Goal: Information Seeking & Learning: Learn about a topic

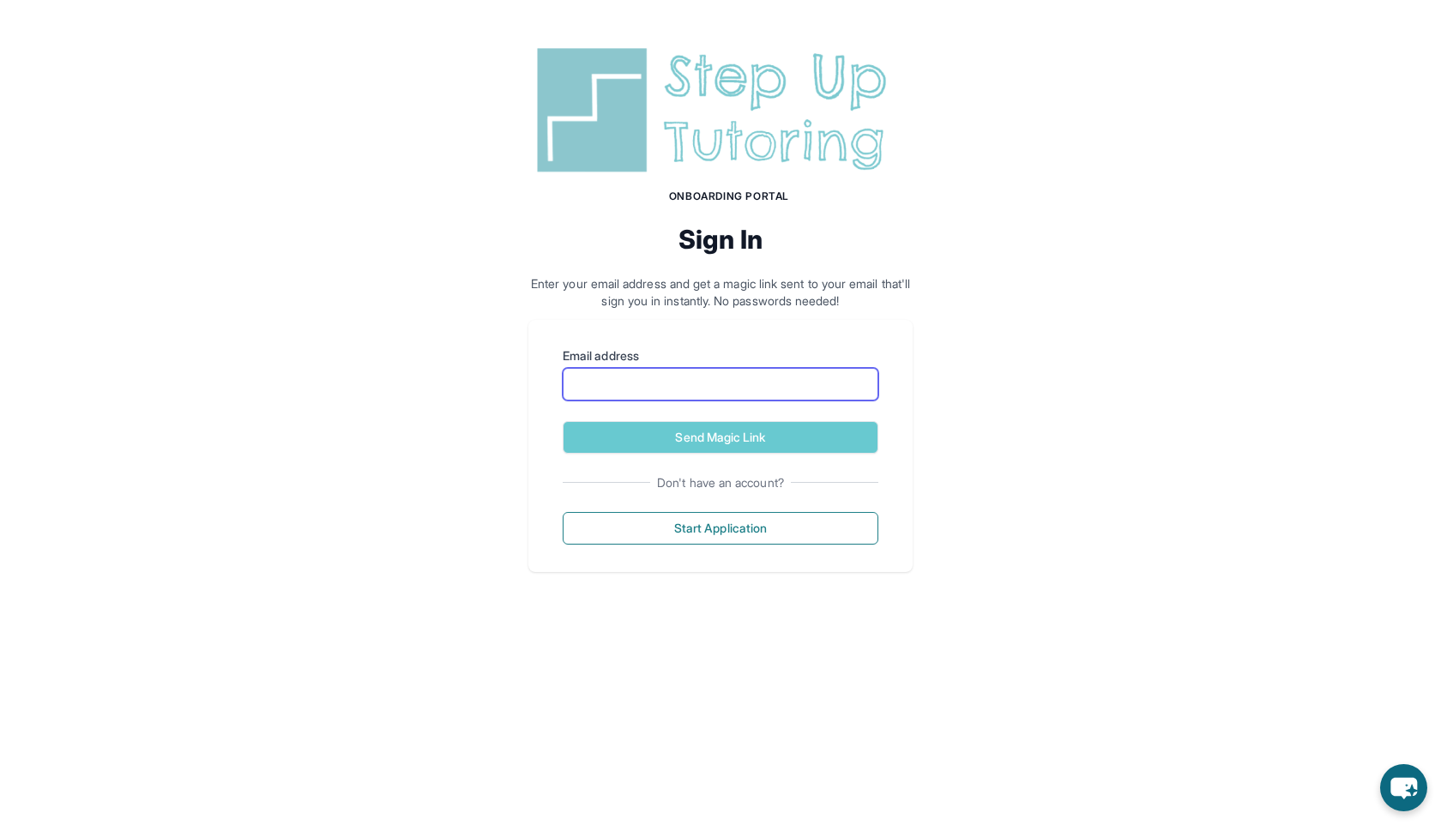
click at [658, 385] on input "Email address" at bounding box center [721, 384] width 316 height 33
type input "**********"
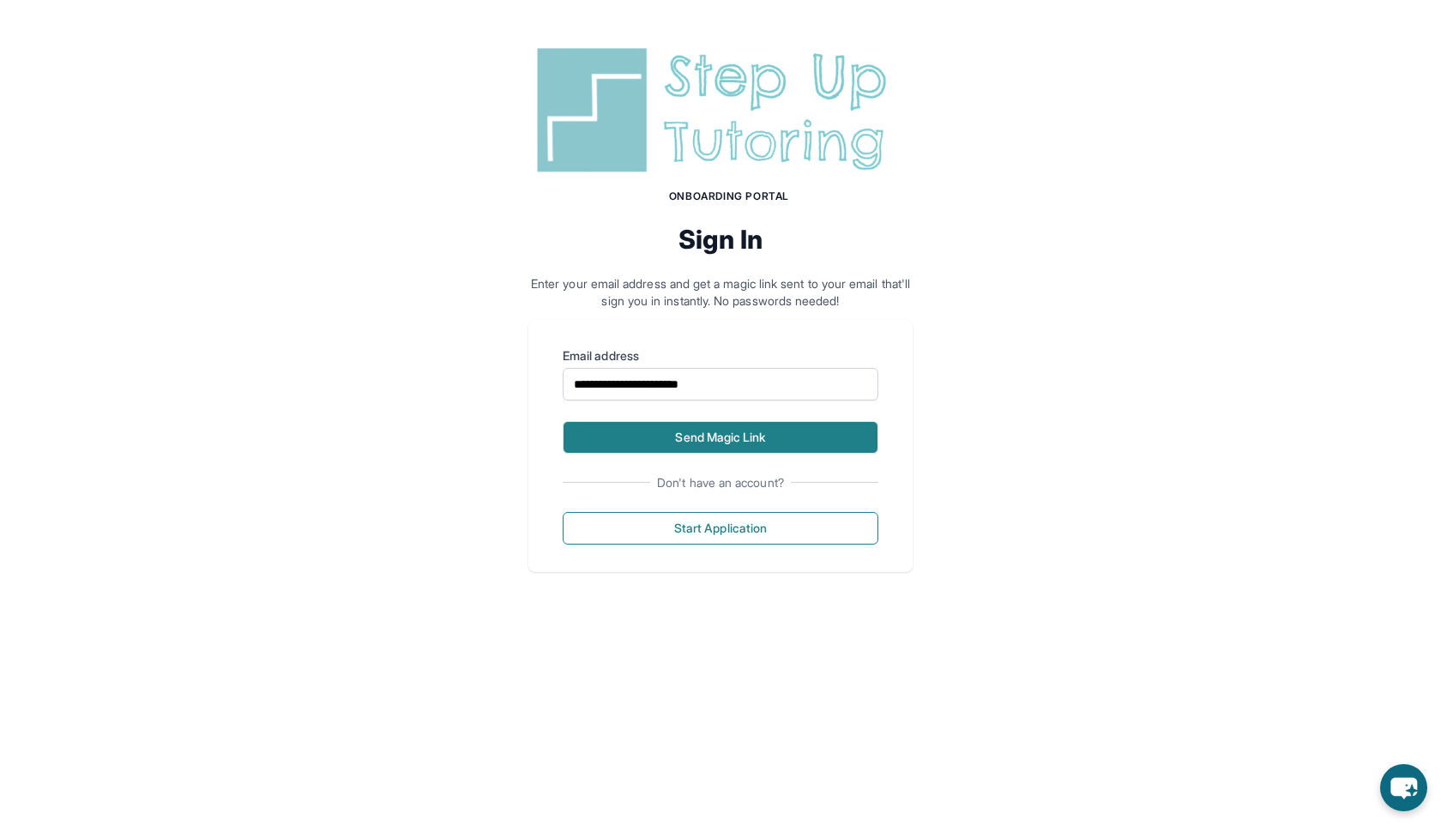
click at [652, 433] on button "Send Magic Link" at bounding box center [721, 437] width 316 height 33
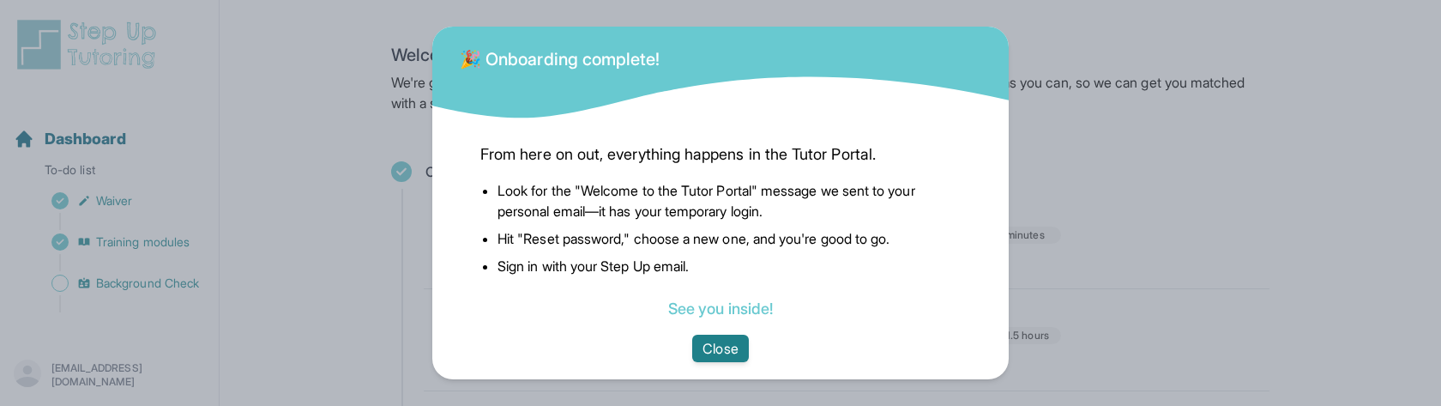
click at [694, 348] on button "Close" at bounding box center [720, 348] width 56 height 27
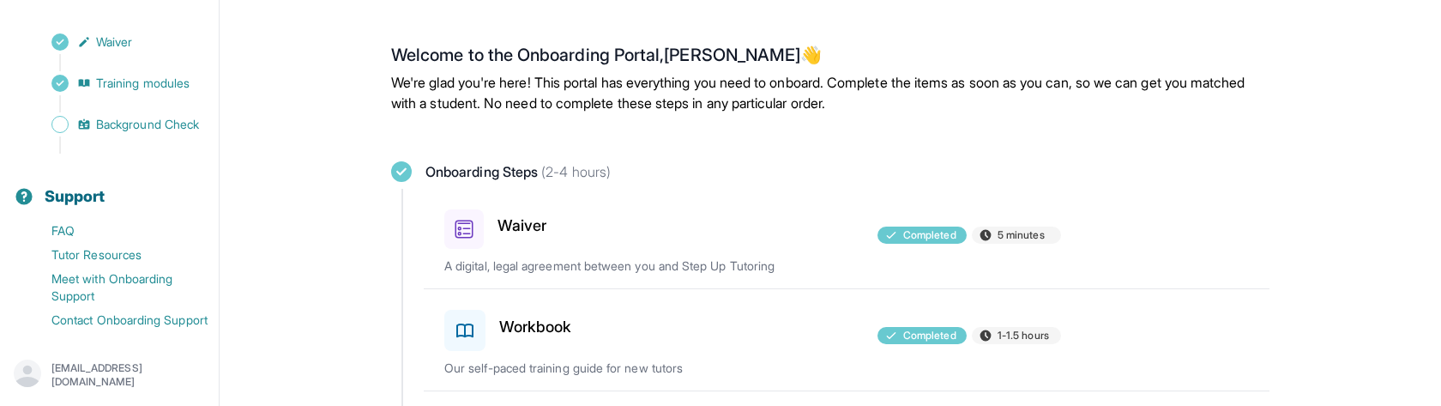
scroll to position [179, 0]
click at [93, 377] on p "[EMAIL_ADDRESS][DOMAIN_NAME]" at bounding box center [128, 374] width 154 height 27
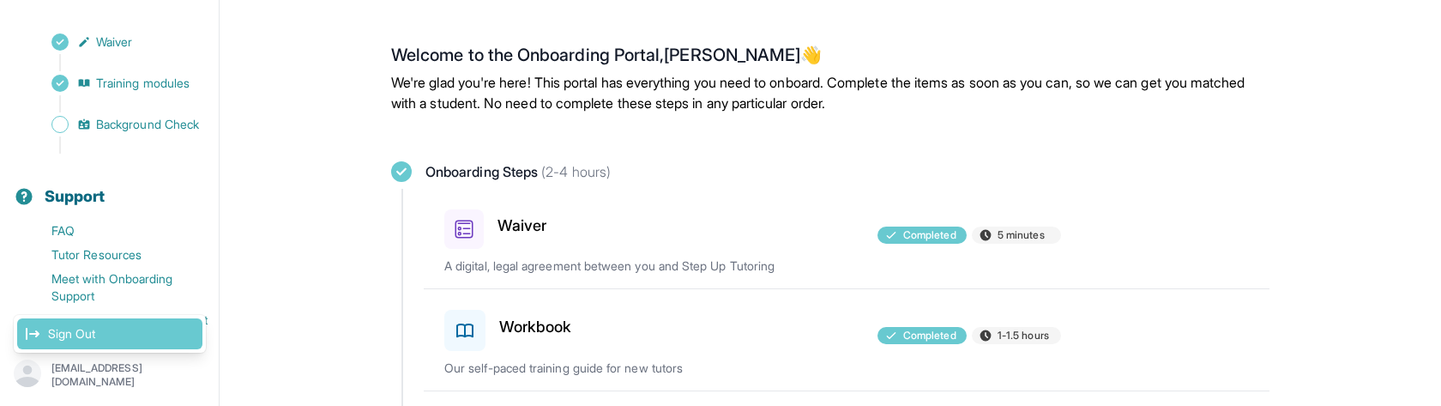
click at [136, 334] on link "Sign Out" at bounding box center [109, 333] width 185 height 31
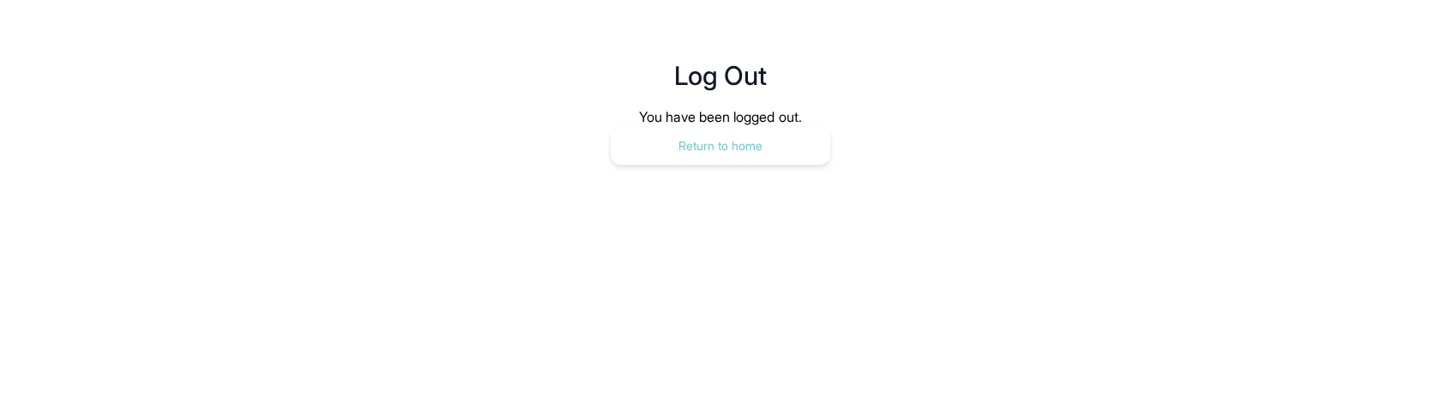
click at [759, 164] on button "Return to home" at bounding box center [721, 146] width 220 height 38
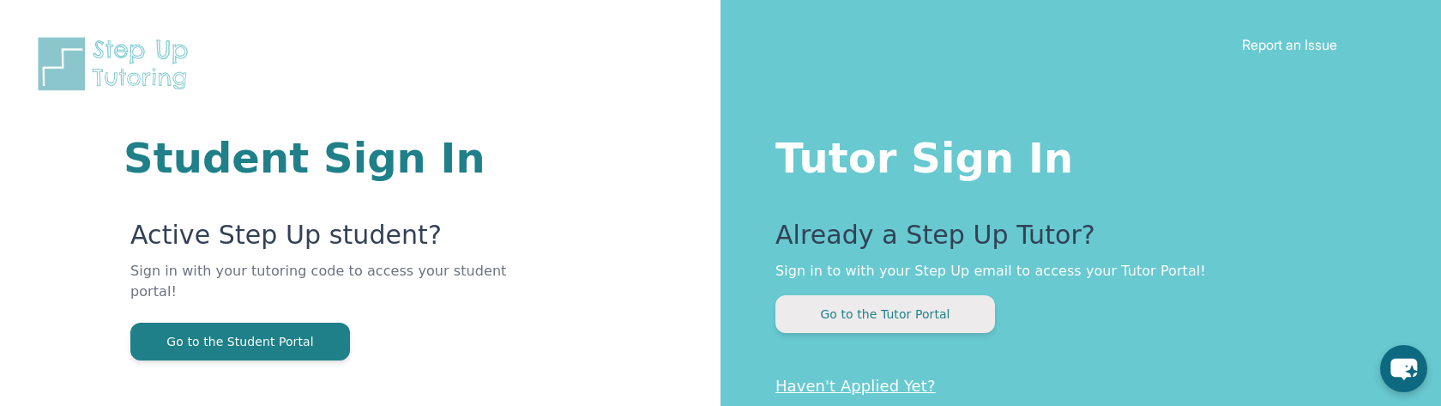
click at [814, 304] on button "Go to the Tutor Portal" at bounding box center [886, 314] width 220 height 38
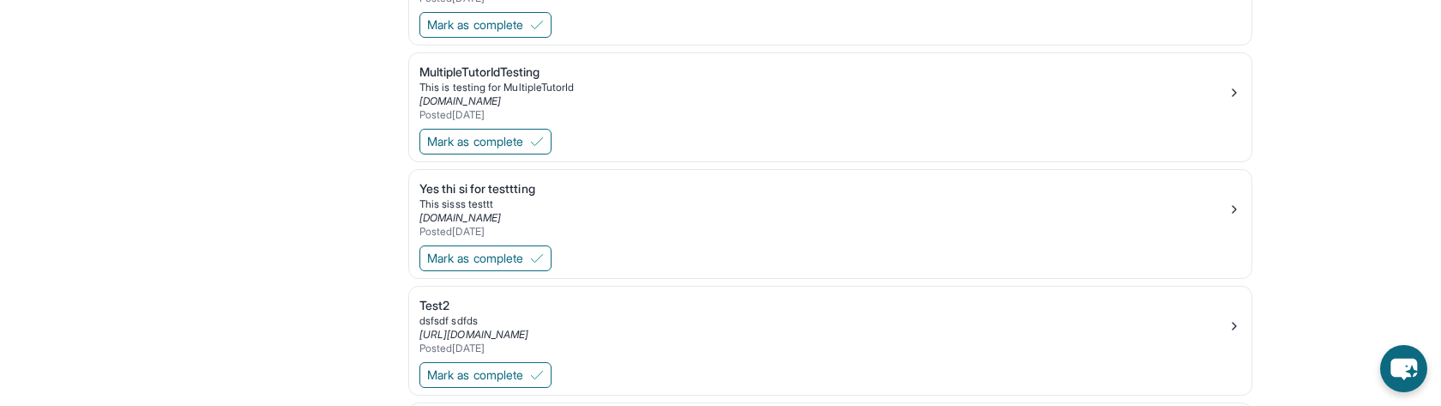
scroll to position [1083, 0]
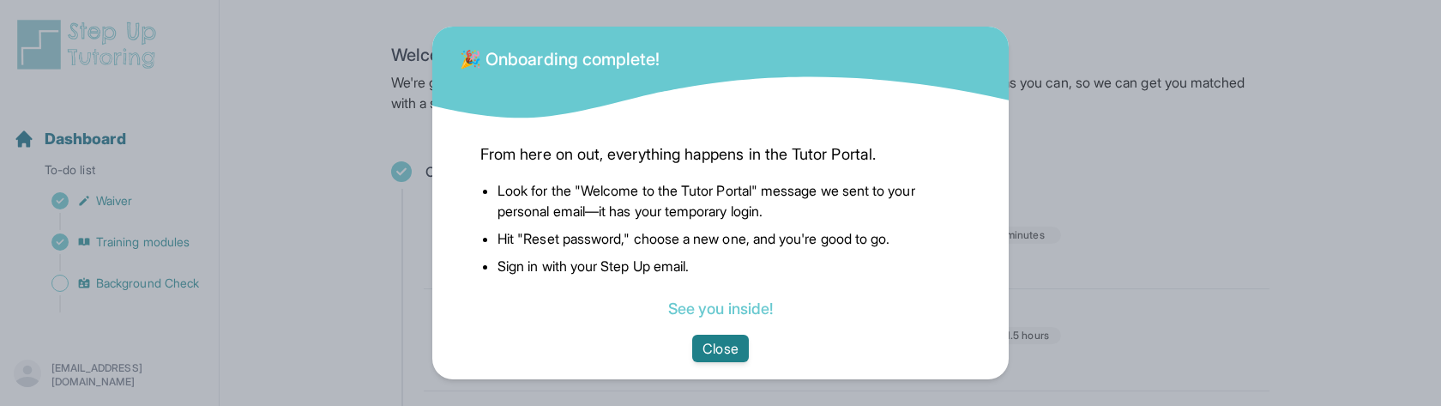
click at [716, 343] on button "Close" at bounding box center [720, 348] width 56 height 27
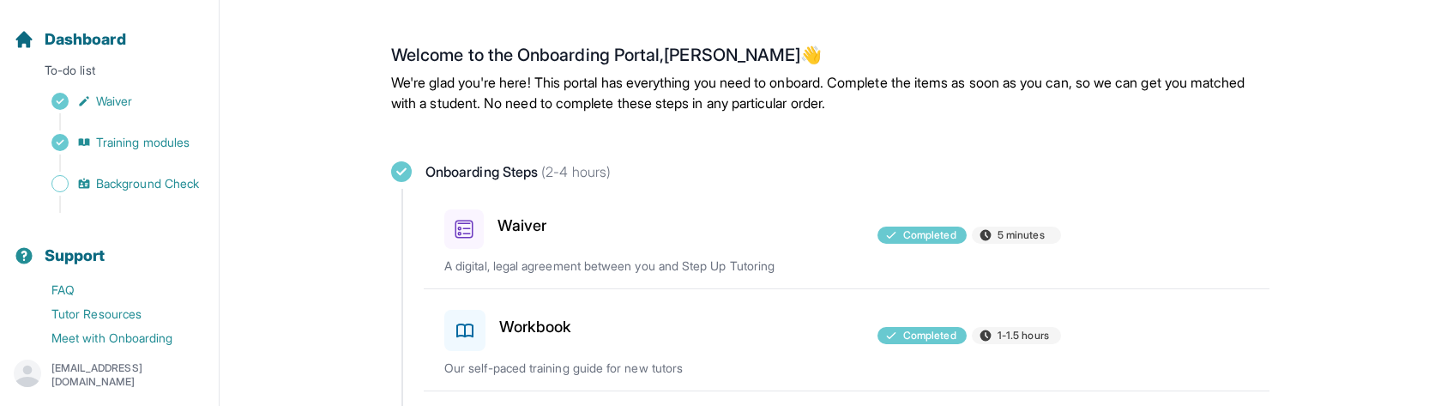
scroll to position [179, 0]
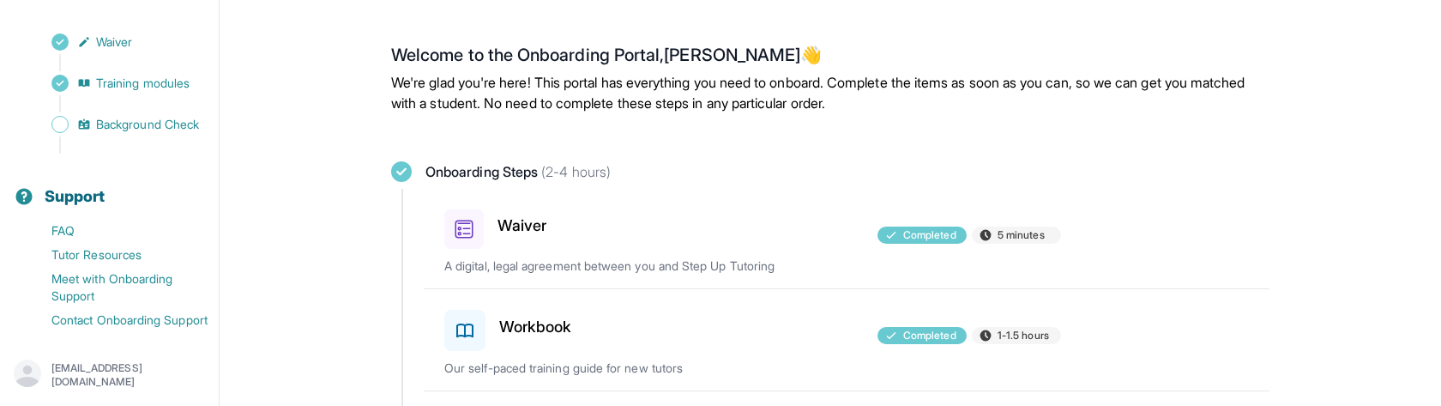
click at [69, 376] on p "raheelanjum864@gmail.com" at bounding box center [128, 374] width 154 height 27
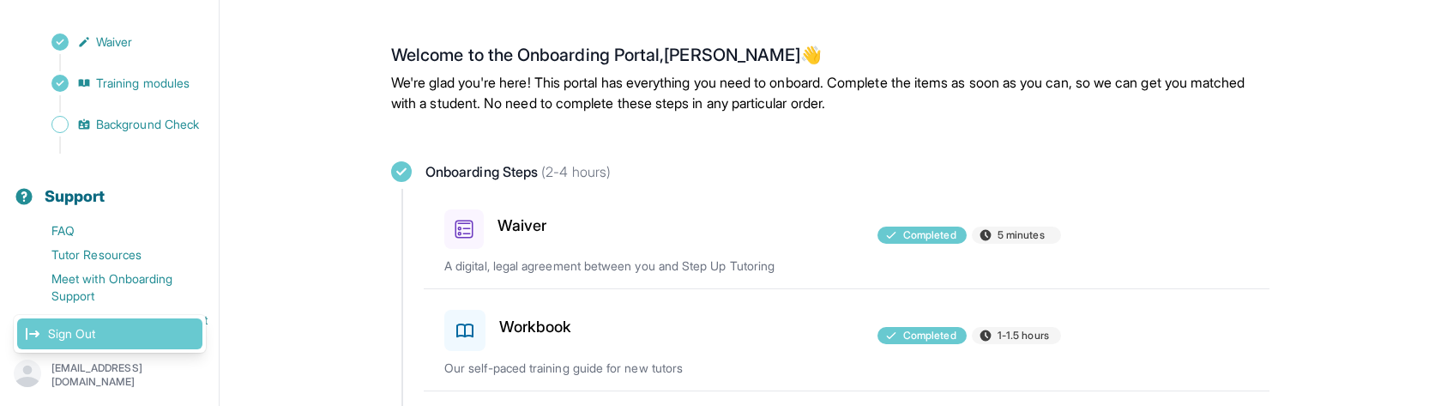
click at [170, 335] on link "Sign Out" at bounding box center [109, 333] width 185 height 31
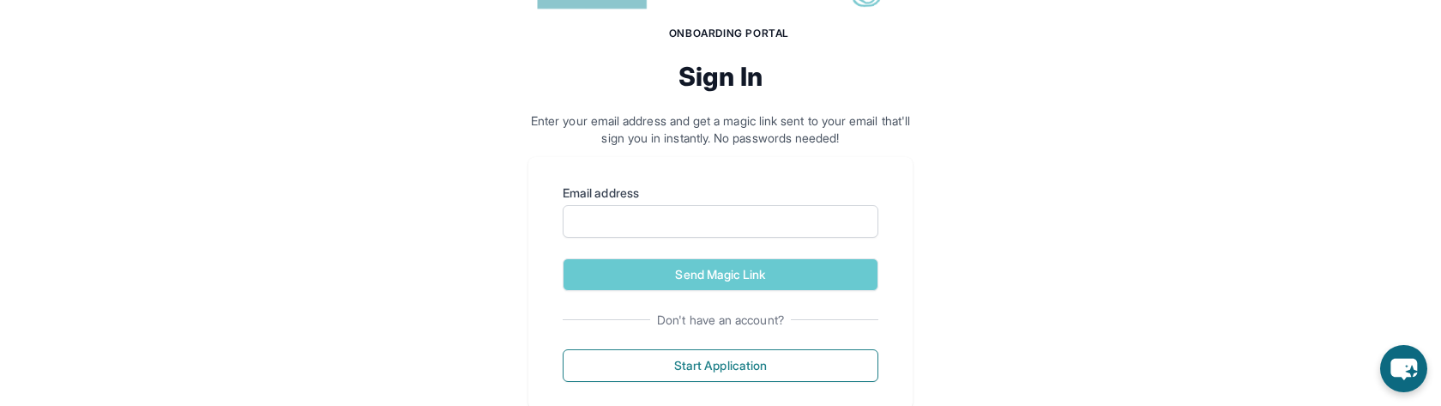
scroll to position [208, 0]
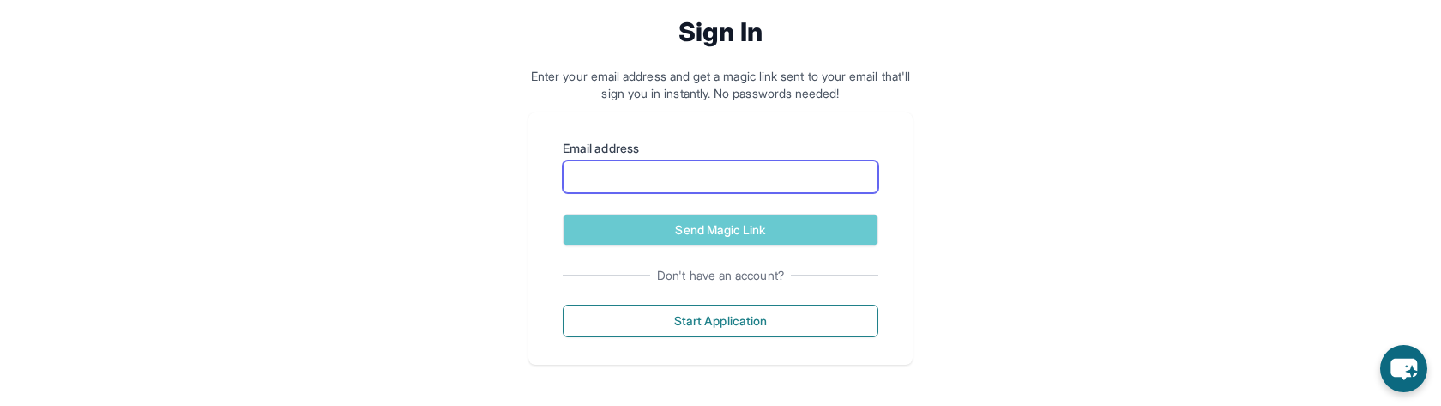
click at [635, 166] on input "Email address" at bounding box center [721, 176] width 316 height 33
type input "**********"
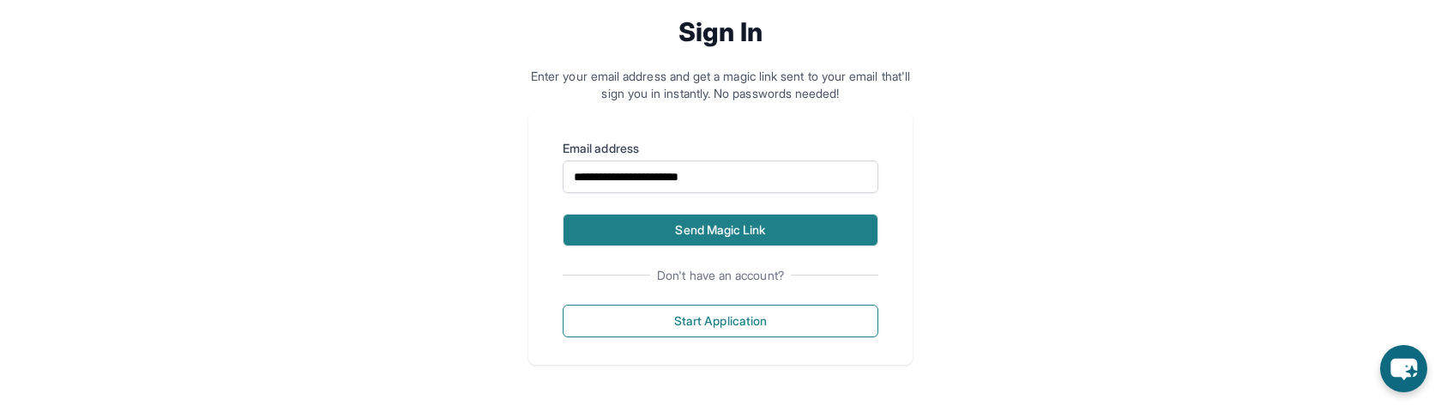
click at [655, 226] on button "Send Magic Link" at bounding box center [721, 230] width 316 height 33
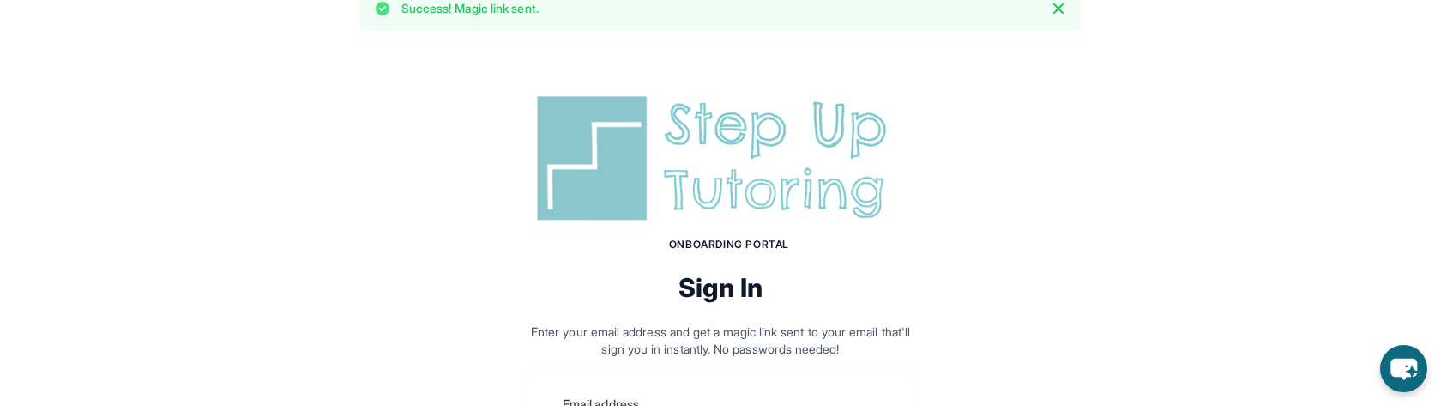
scroll to position [0, 0]
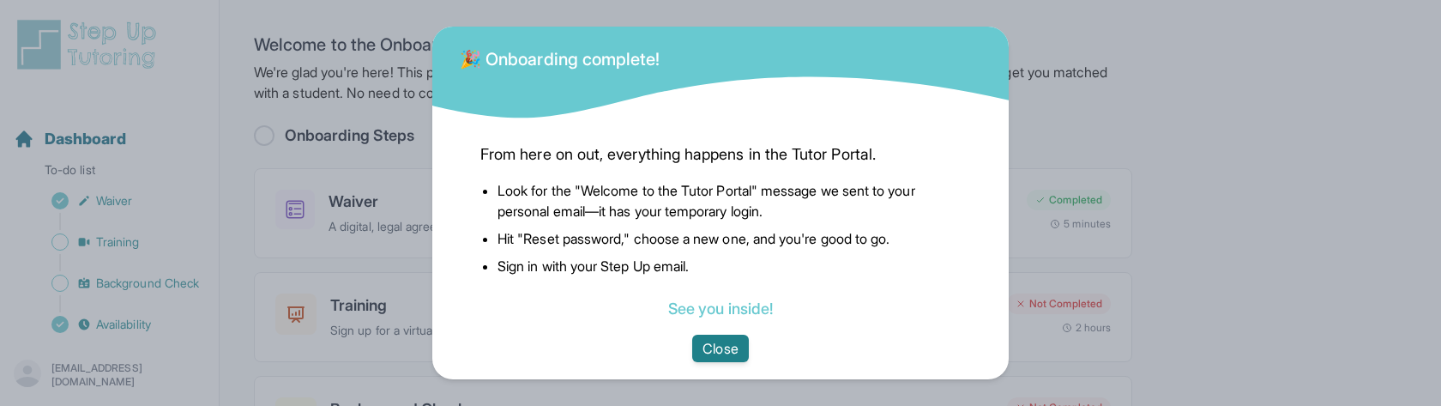
click at [714, 344] on button "Close" at bounding box center [720, 348] width 56 height 27
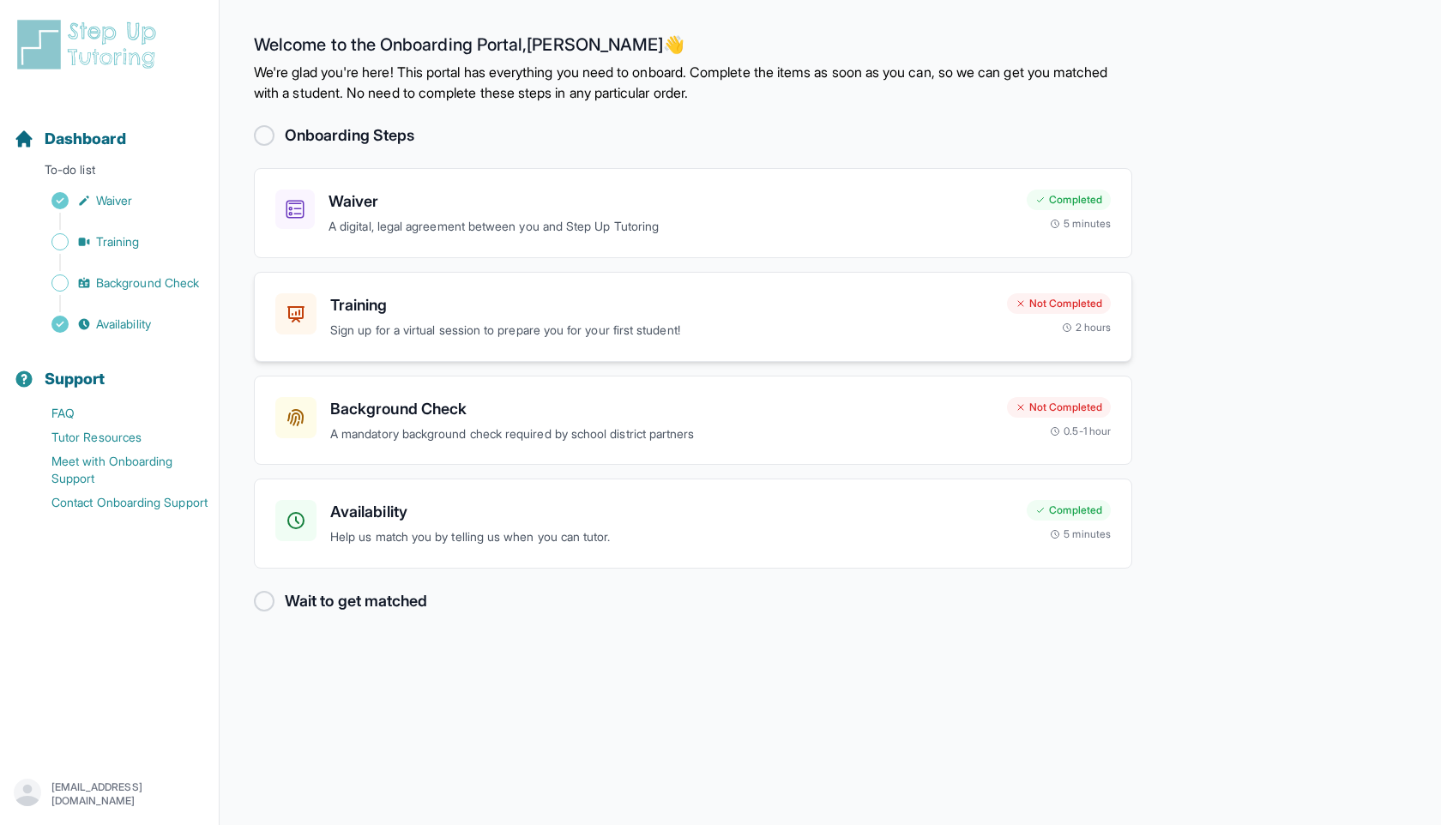
click at [389, 309] on h3 "Training" at bounding box center [661, 305] width 663 height 24
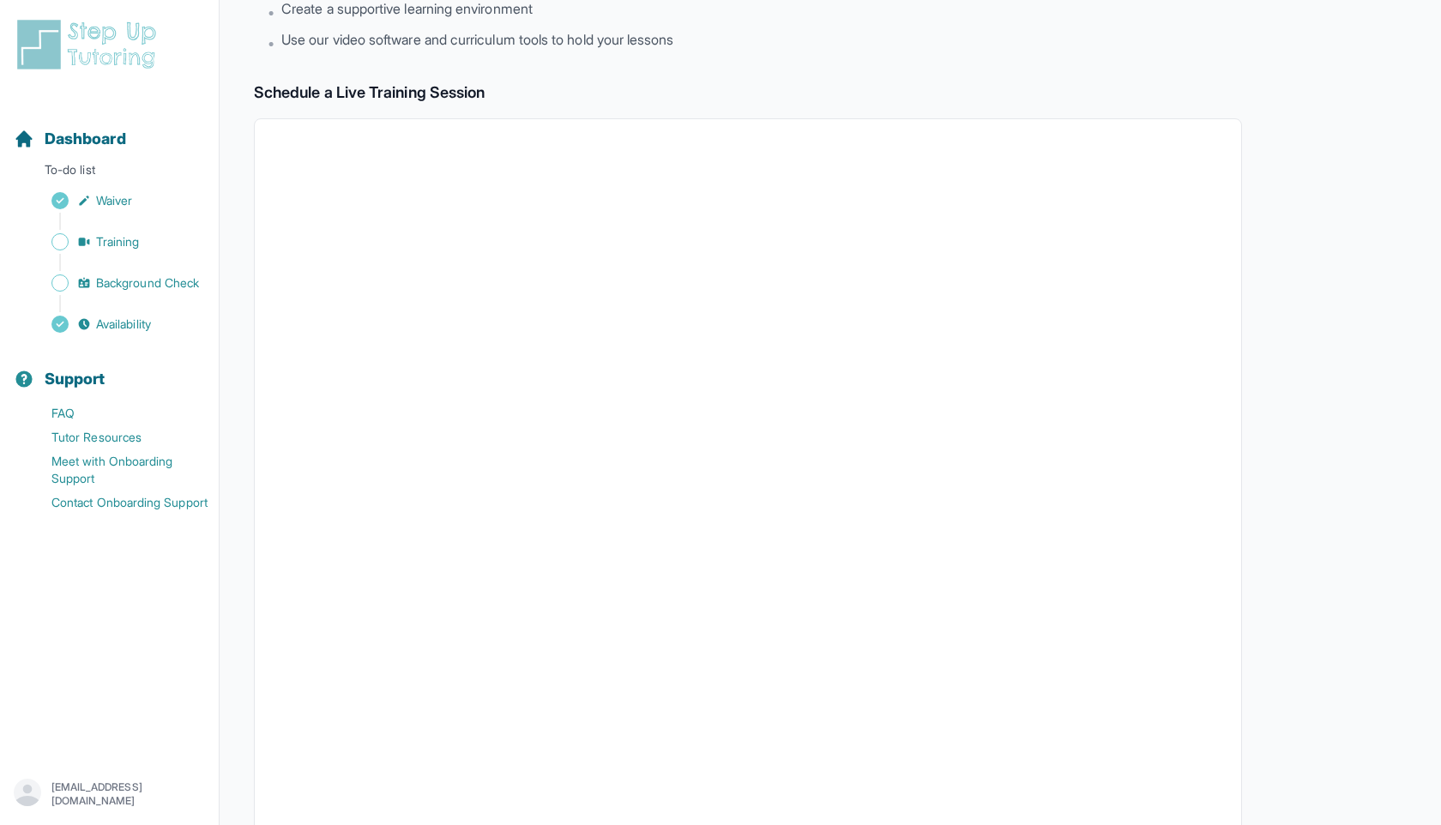
scroll to position [383, 0]
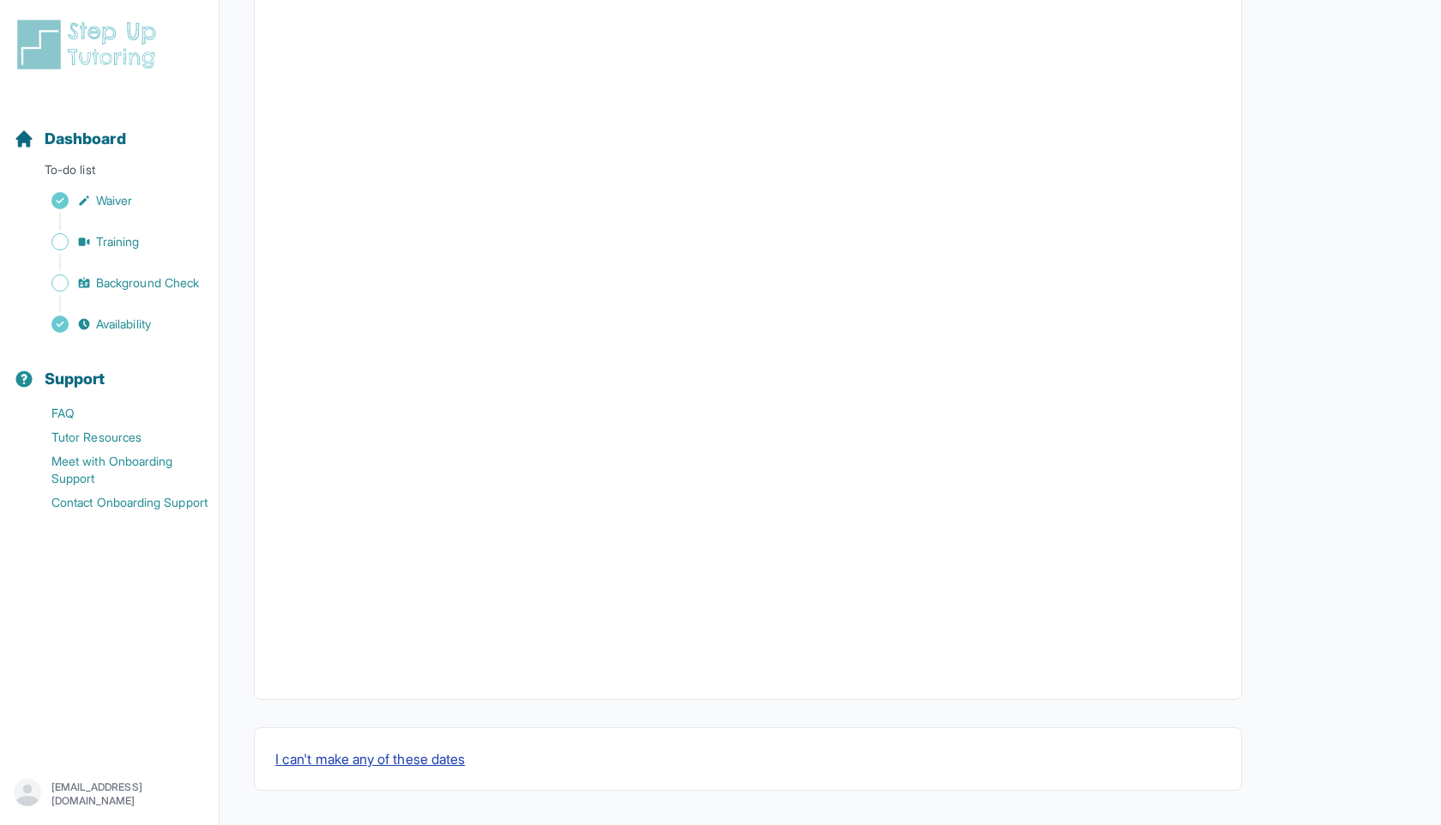
click at [344, 405] on button "I can't make any of these dates" at bounding box center [370, 759] width 190 height 21
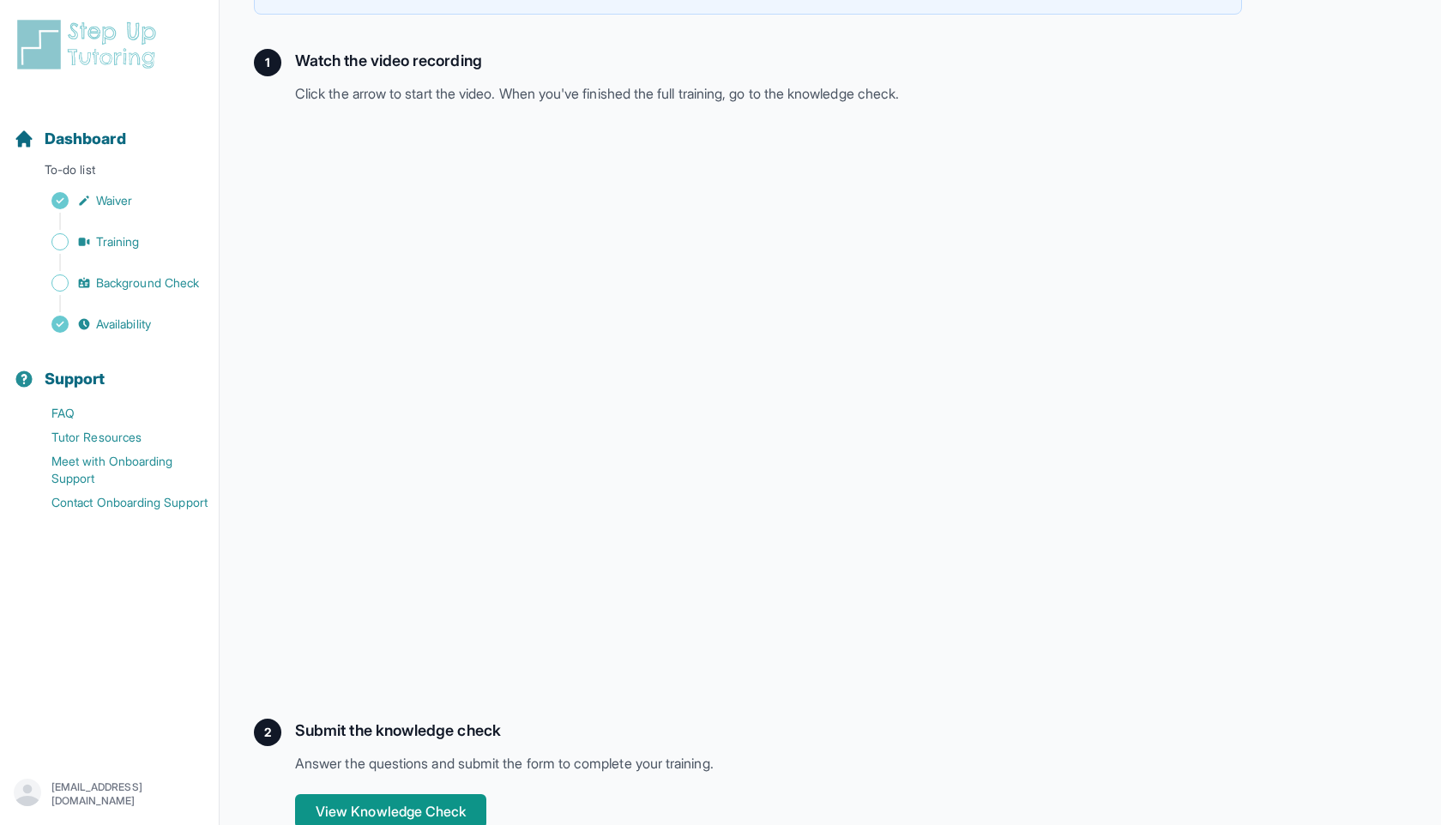
scroll to position [255, 0]
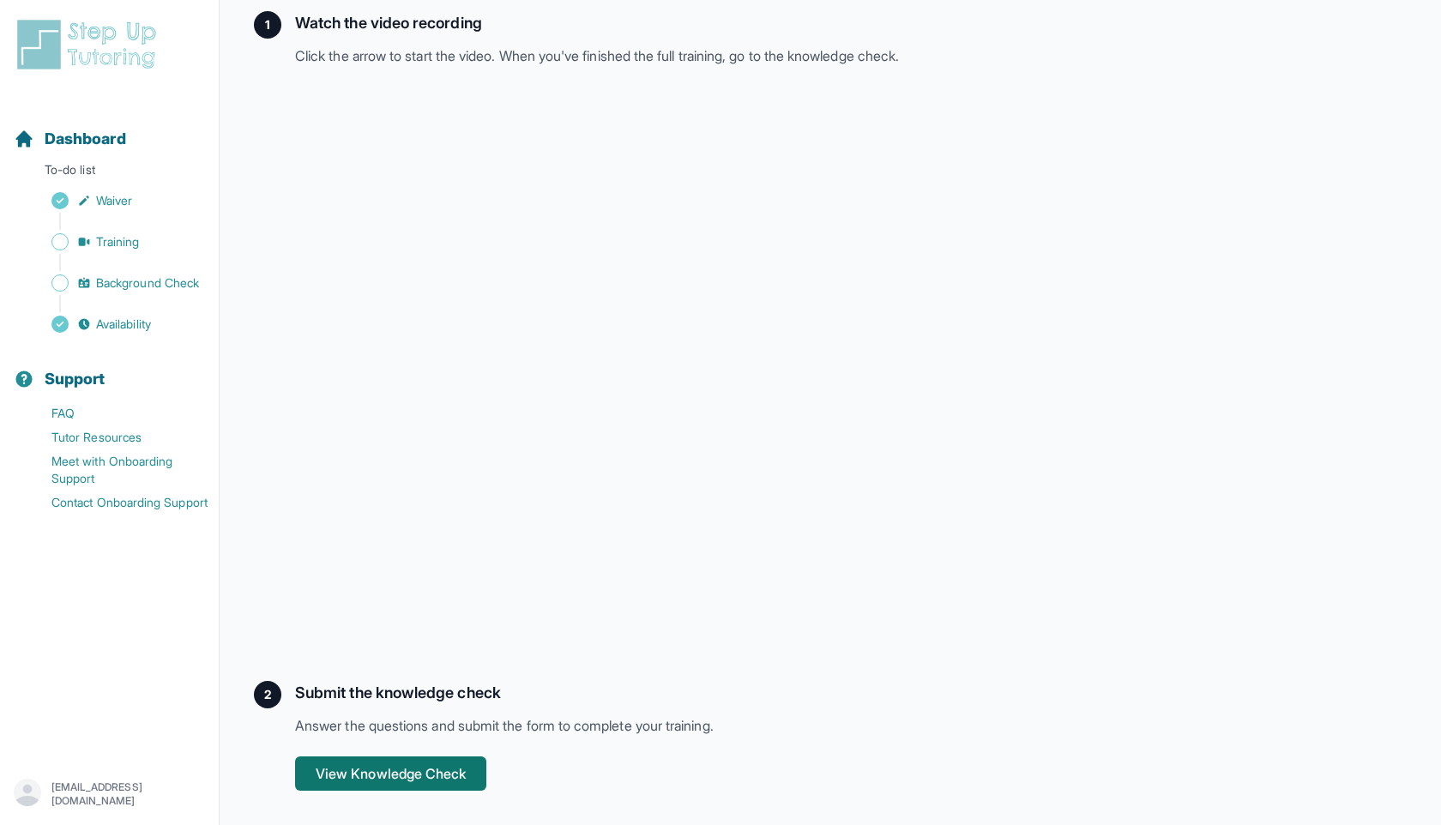
click at [330, 405] on button "View Knowledge Check" at bounding box center [390, 774] width 191 height 34
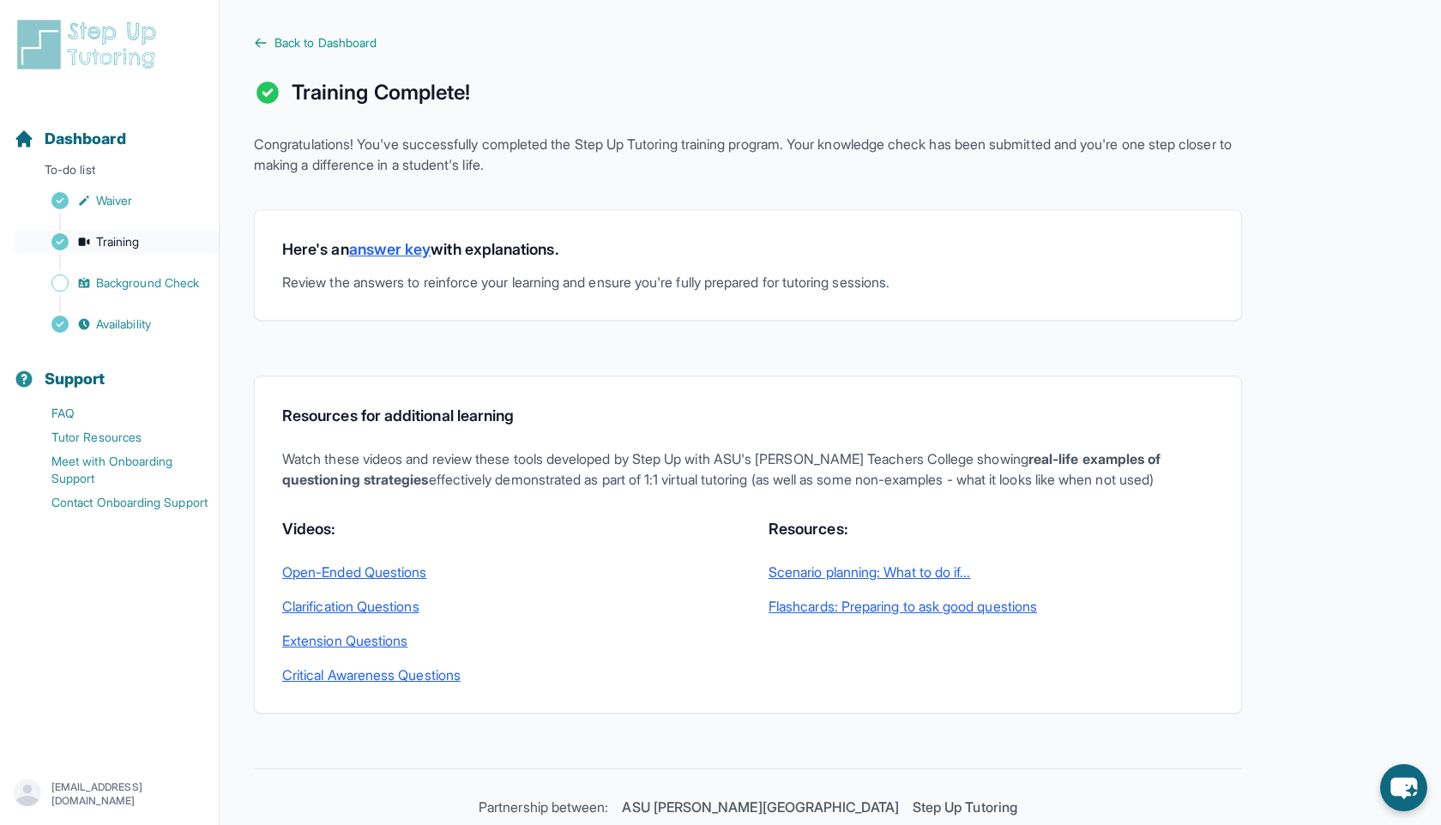
click at [131, 248] on span "Training" at bounding box center [118, 241] width 44 height 17
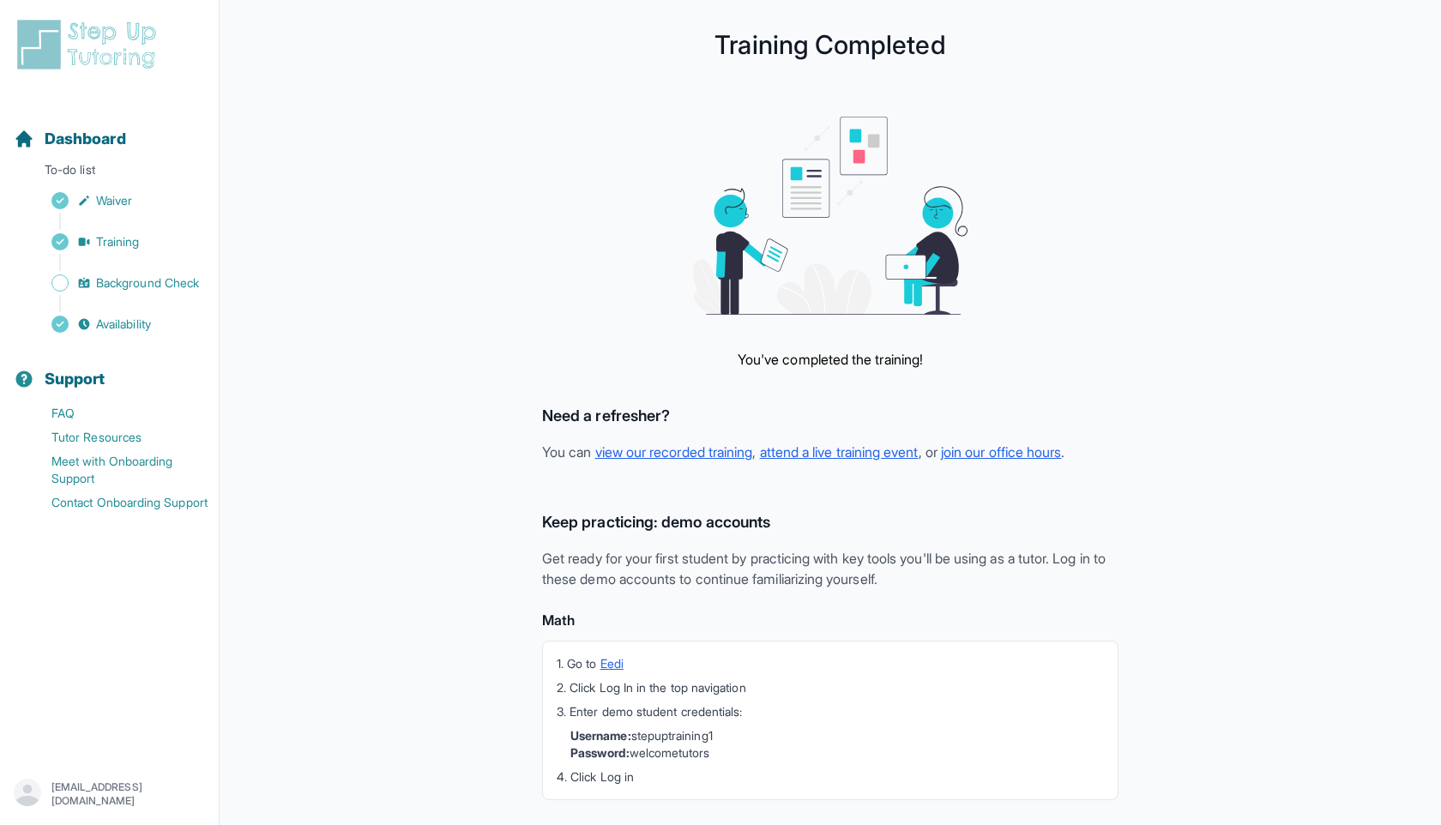
click at [142, 255] on div "Sidebar" at bounding box center [113, 262] width 198 height 17
click at [147, 241] on link "Training" at bounding box center [116, 242] width 205 height 24
click at [97, 794] on p "[EMAIL_ADDRESS][DOMAIN_NAME]" at bounding box center [128, 794] width 154 height 27
click at [147, 748] on link "Sign Out" at bounding box center [109, 753] width 185 height 31
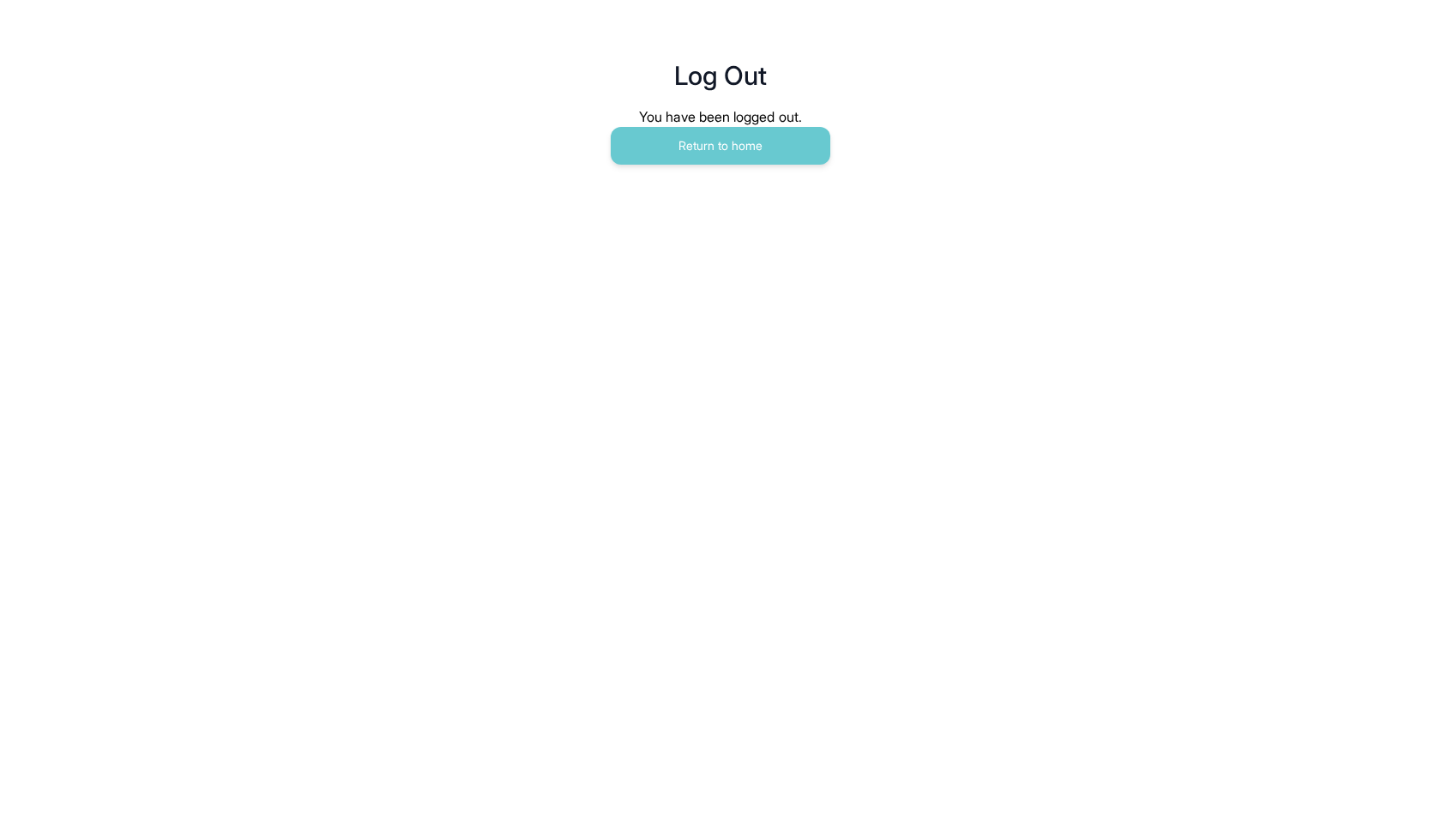
click at [711, 172] on main "Log Out You have been logged out. Return to home" at bounding box center [720, 94] width 879 height 189
click at [720, 155] on button "Return to home" at bounding box center [721, 146] width 220 height 38
